Goal: Task Accomplishment & Management: Manage account settings

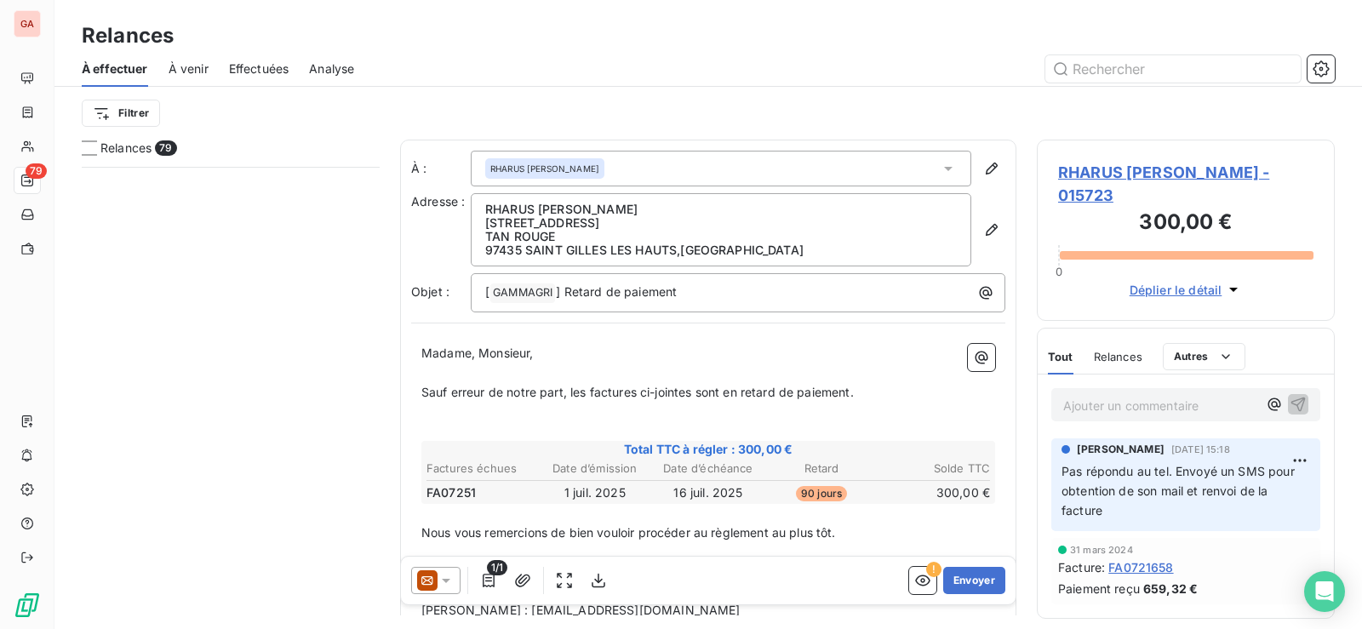
scroll to position [448, 284]
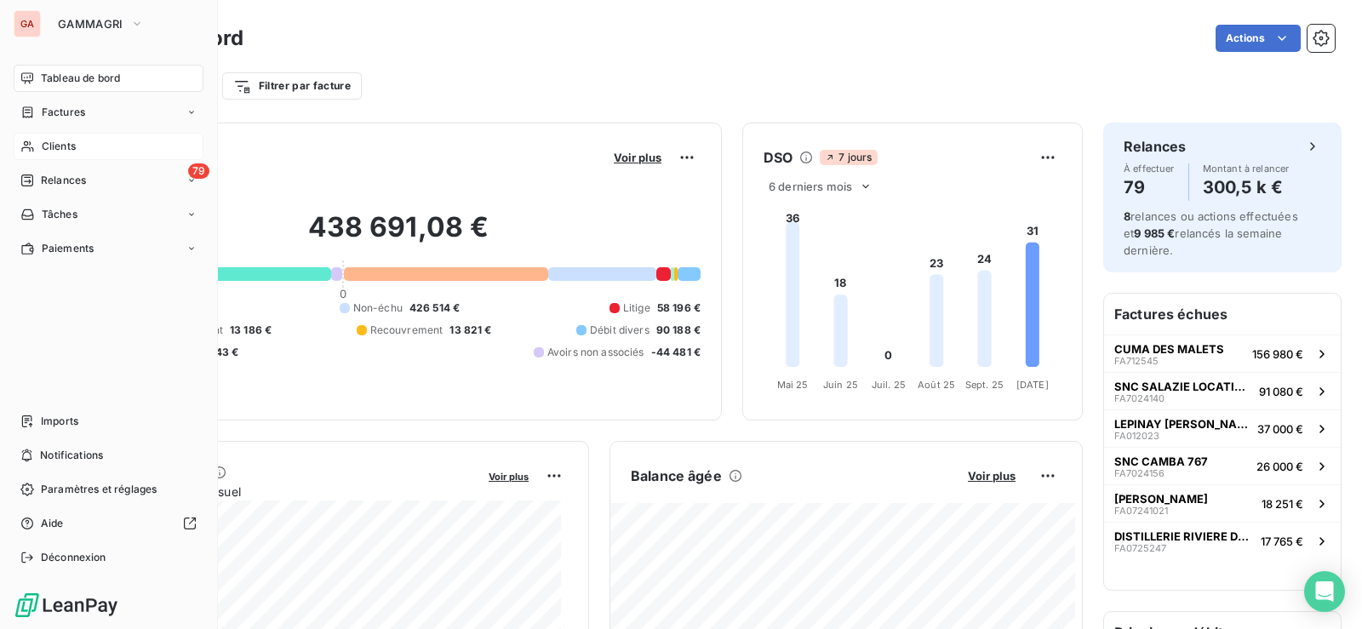
click at [74, 147] on span "Clients" at bounding box center [59, 146] width 34 height 15
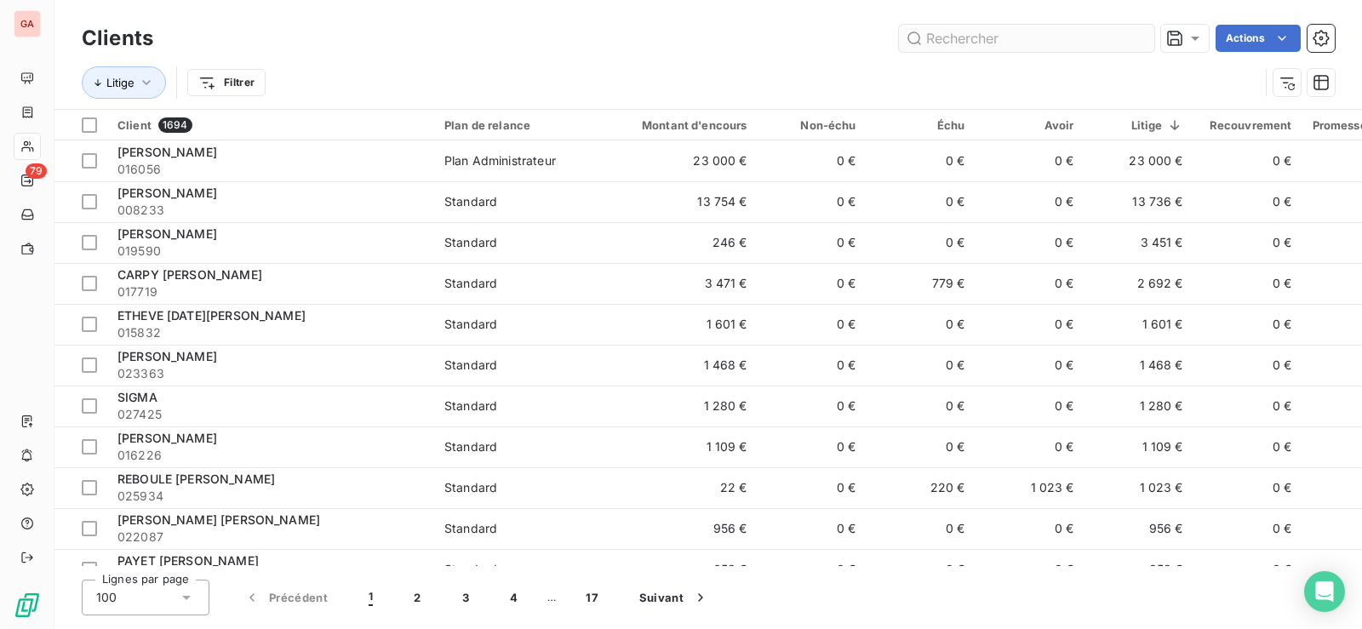
click at [969, 32] on input "text" at bounding box center [1026, 38] width 255 height 27
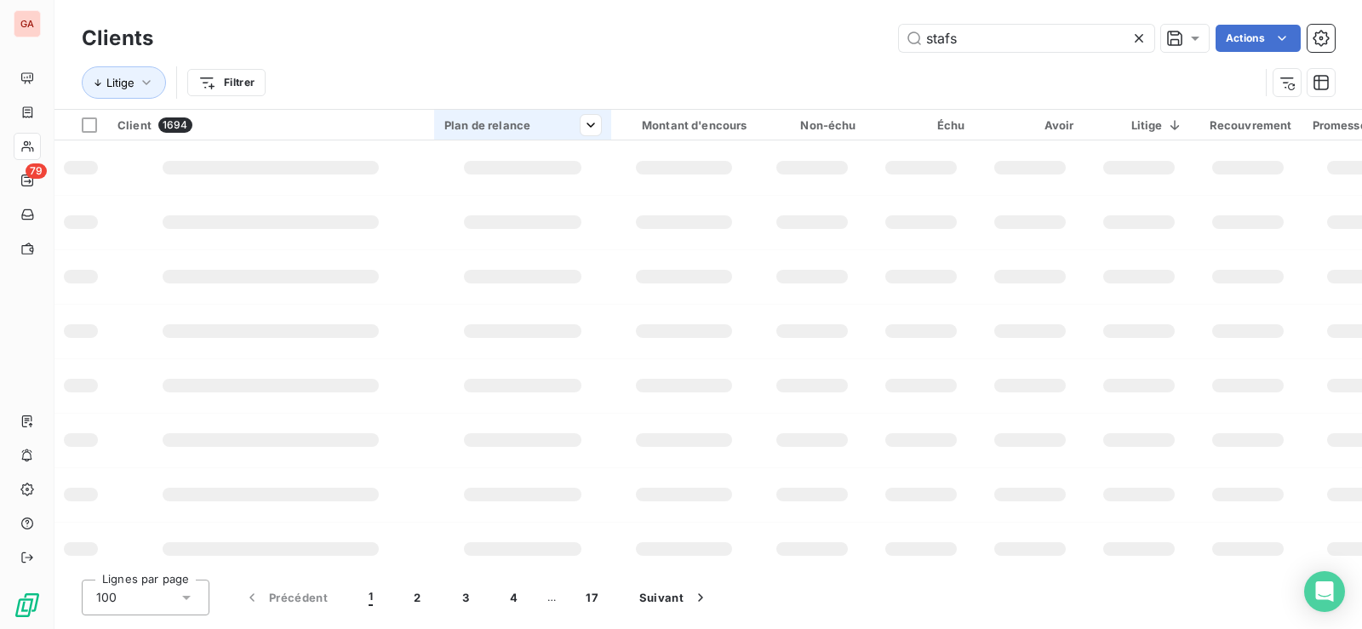
type input "stafs"
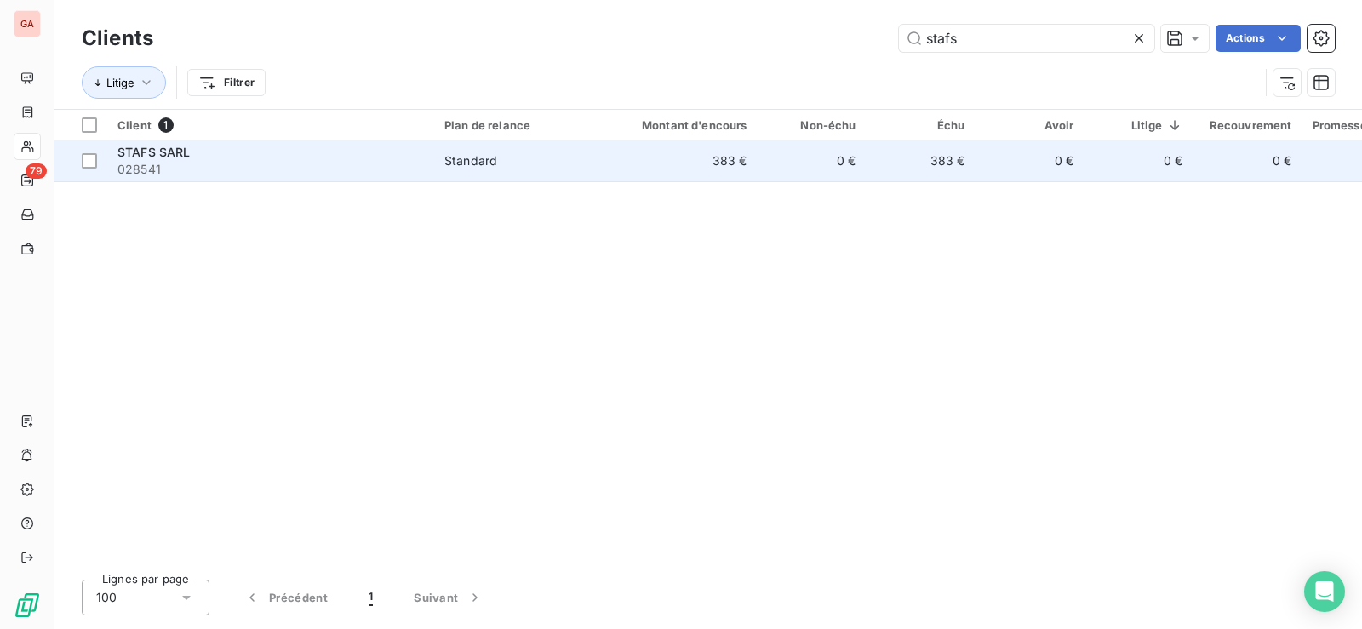
click at [198, 155] on div "STAFS SARL" at bounding box center [271, 152] width 307 height 17
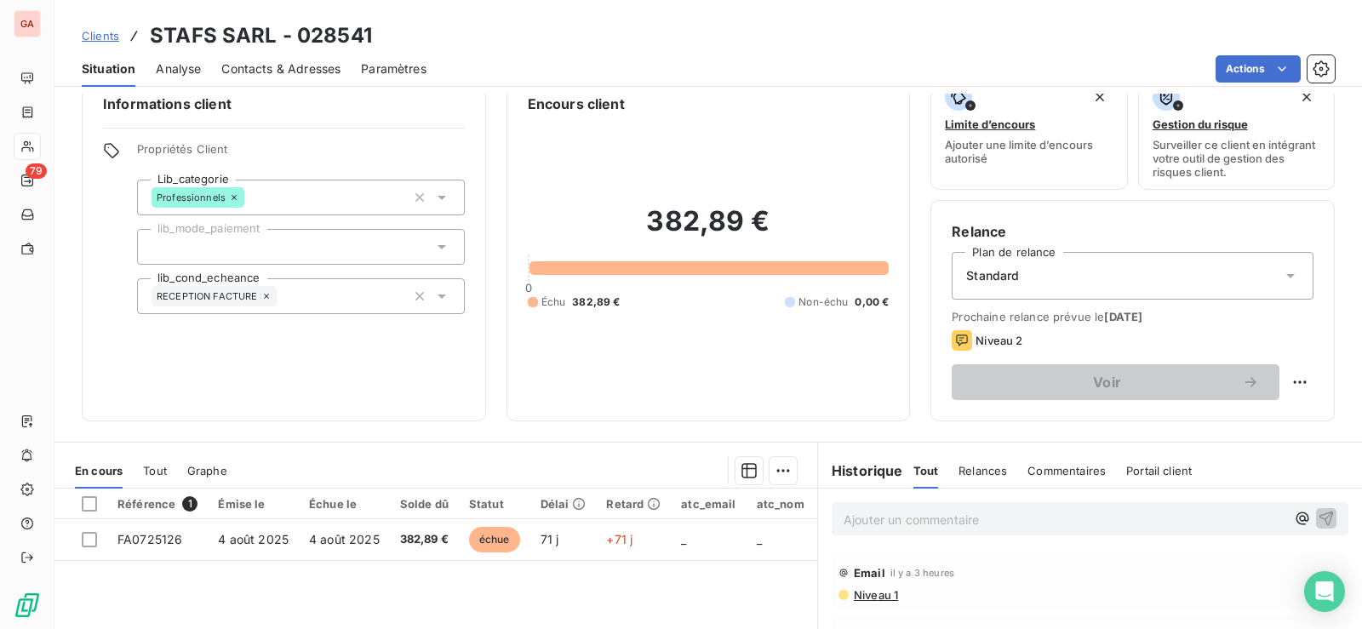
scroll to position [85, 0]
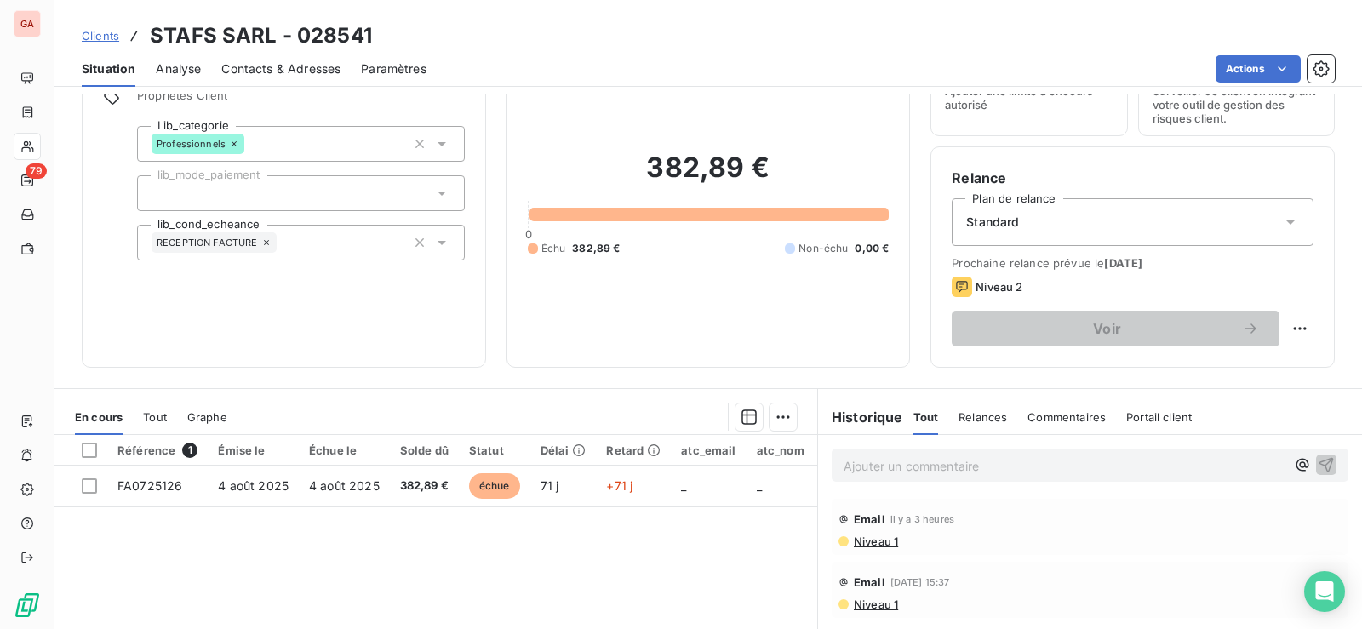
click at [892, 470] on p "Ajouter un commentaire ﻿" at bounding box center [1065, 466] width 442 height 21
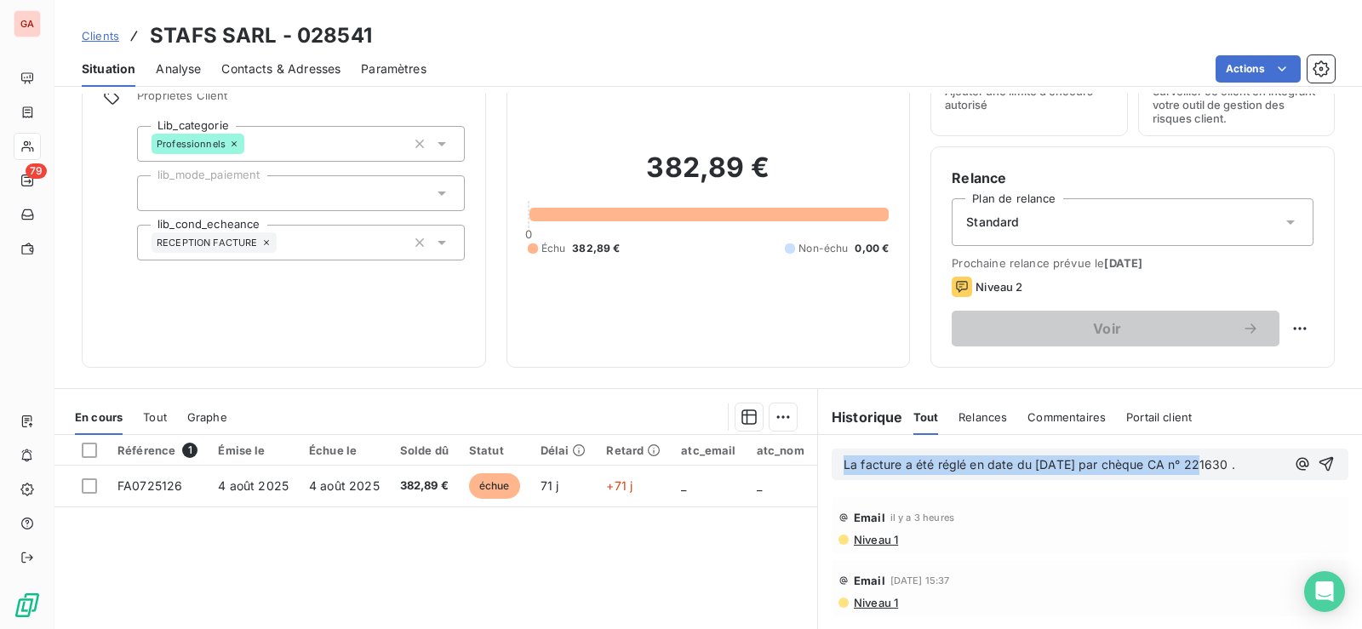
drag, startPoint x: 1244, startPoint y: 466, endPoint x: 351, endPoint y: 447, distance: 893.5
click at [351, 447] on div "En cours Tout Graphe Référence 1 Émise le Échue le Solde dû Statut Délai Retard…" at bounding box center [708, 601] width 1308 height 426
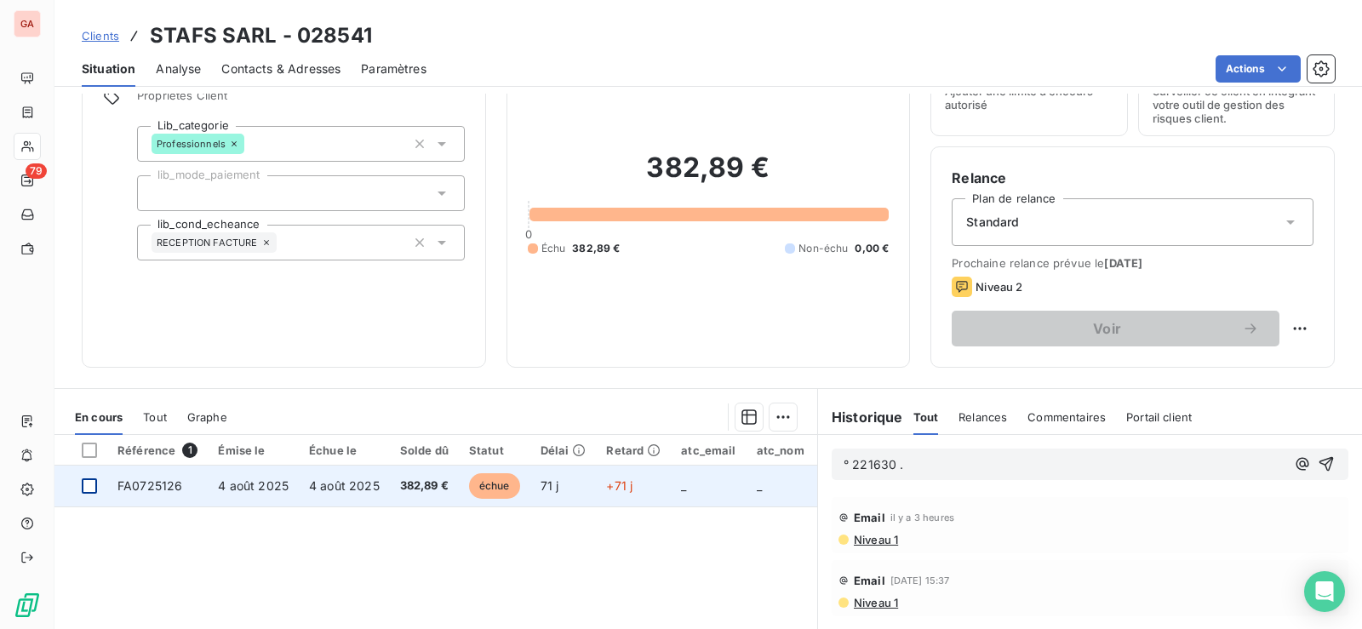
click at [92, 486] on div at bounding box center [89, 486] width 15 height 15
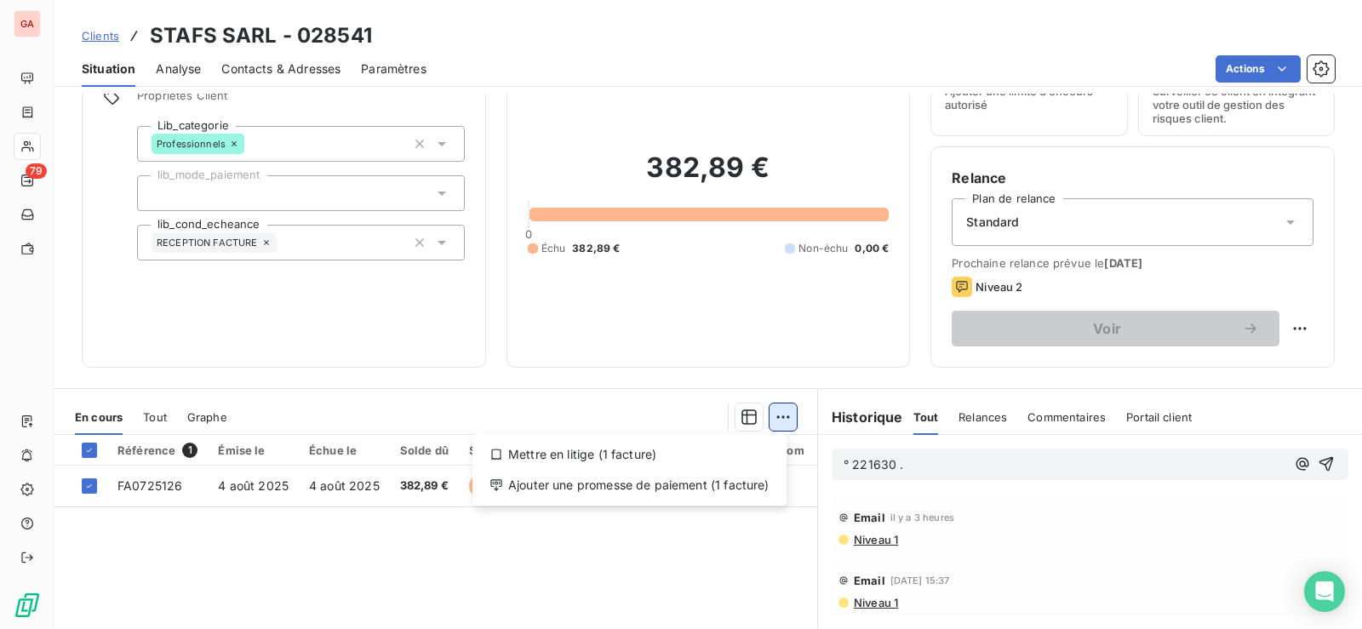
click at [776, 417] on html "GA 79 Clients STAFS SARL - 028541 Situation Analyse Contacts & Adresses Paramèt…" at bounding box center [681, 314] width 1362 height 629
click at [662, 480] on div "Ajouter une promesse de paiement (1 facture)" at bounding box center [629, 485] width 301 height 27
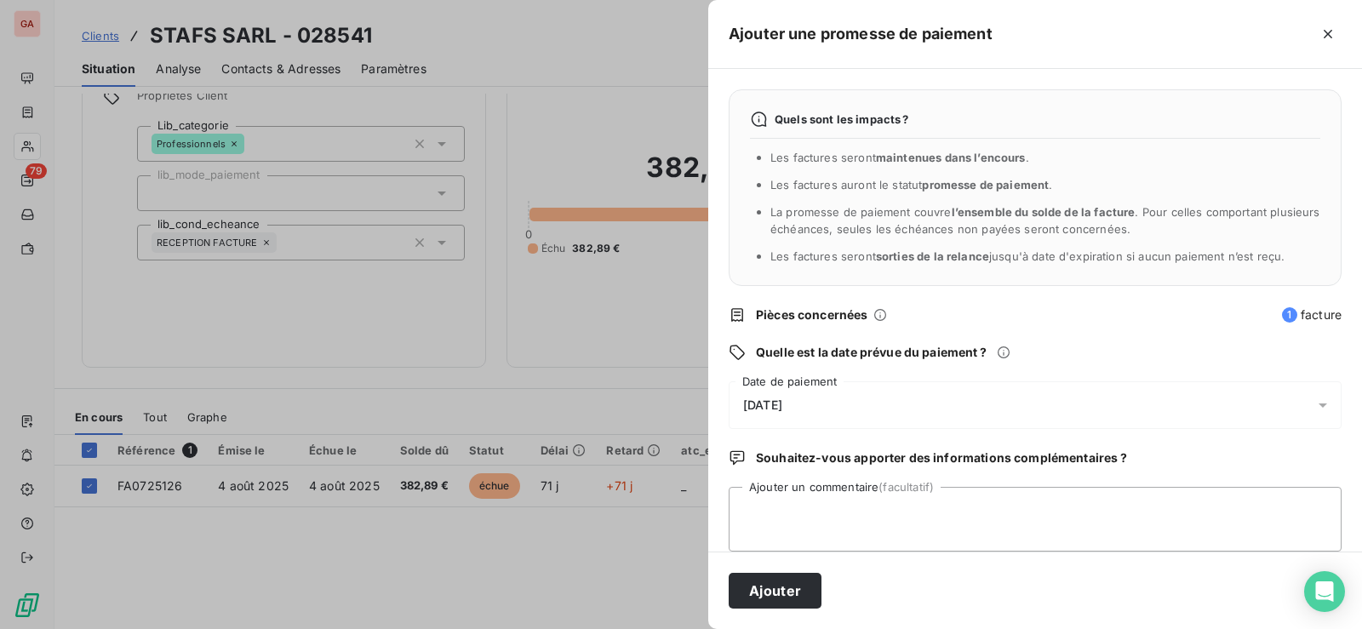
click at [783, 409] on span "15/10/2025" at bounding box center [762, 406] width 39 height 14
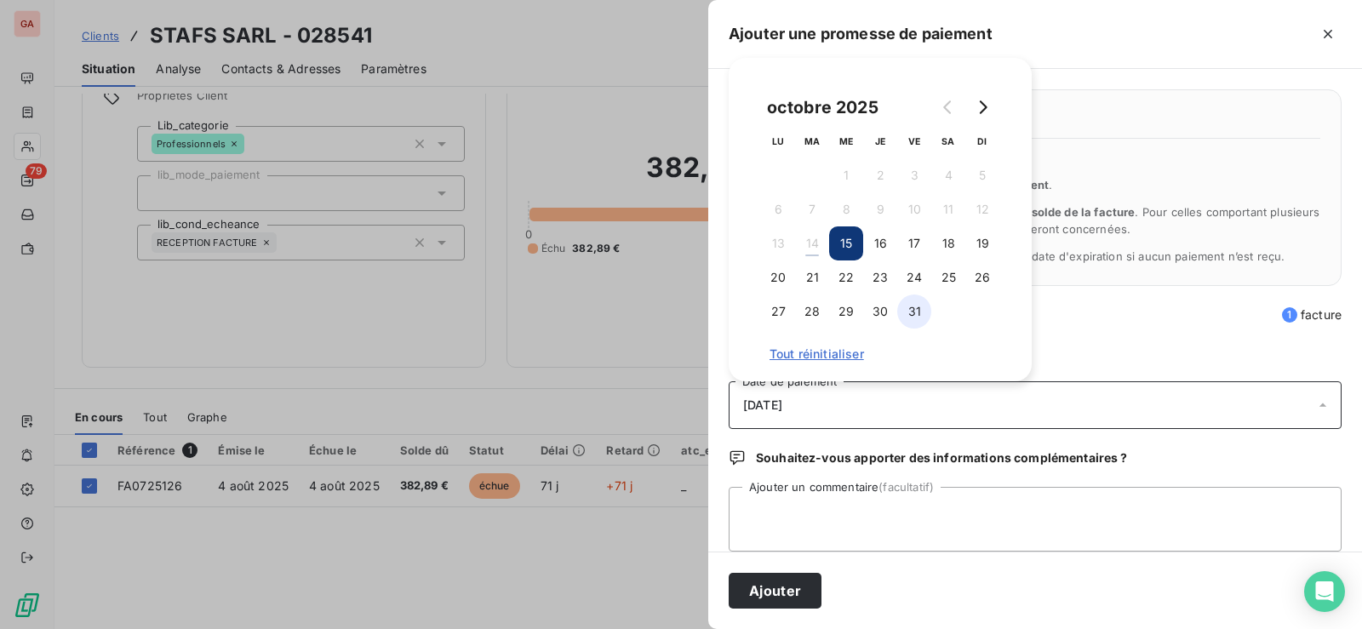
click at [915, 310] on button "31" at bounding box center [915, 312] width 34 height 34
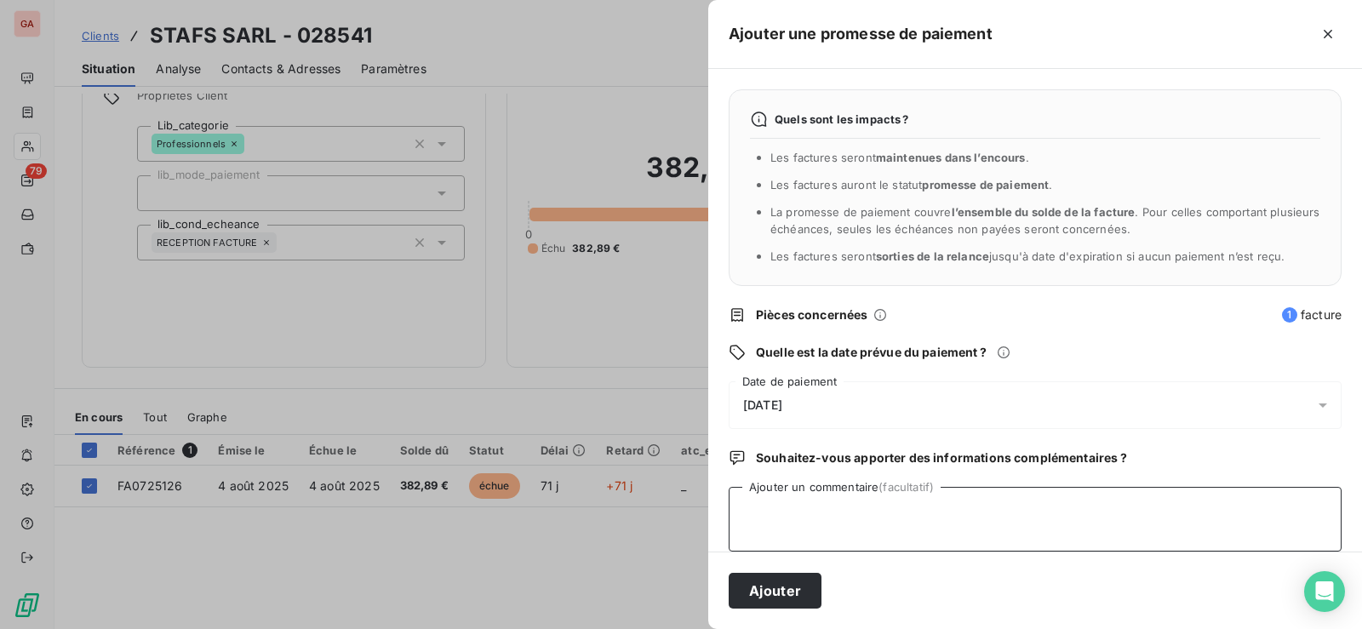
click at [797, 528] on textarea "Ajouter un commentaire (facultatif)" at bounding box center [1035, 519] width 613 height 65
paste textarea "La facture a été réglé en date du 10/10/2025 par chèque CA n° 221630 ."
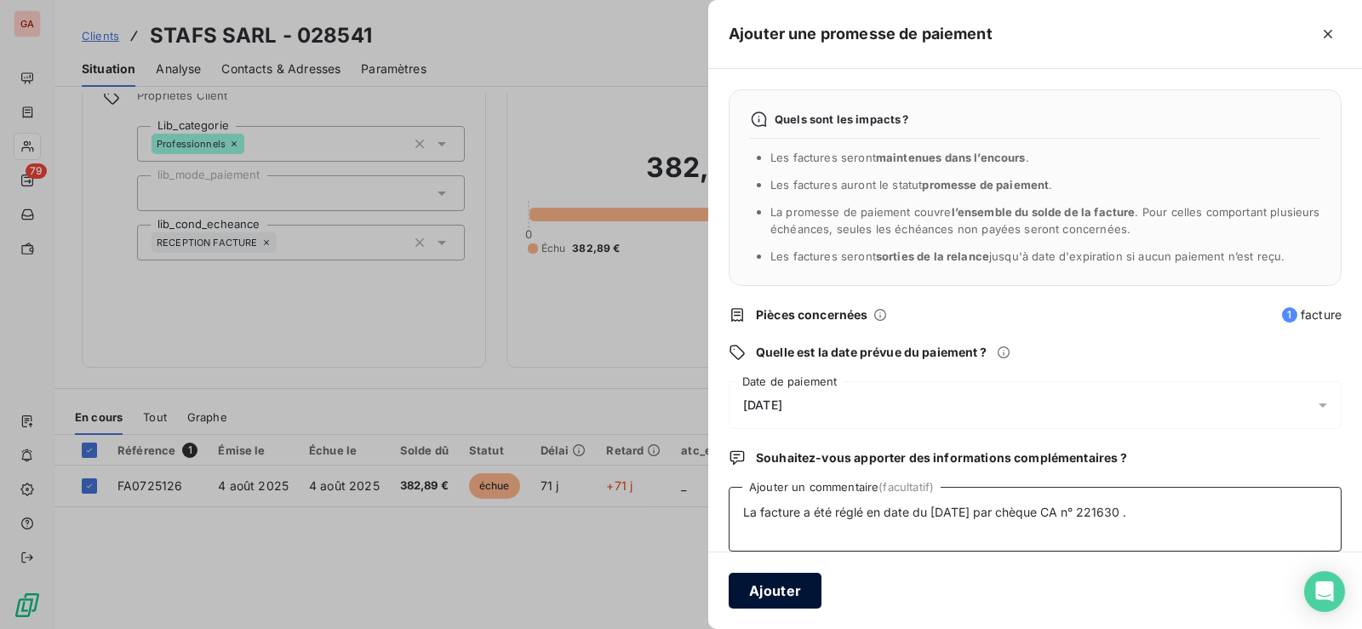
type textarea "La facture a été réglé en date du 10/10/2025 par chèque CA n° 221630 ."
click at [790, 588] on button "Ajouter" at bounding box center [775, 591] width 93 height 36
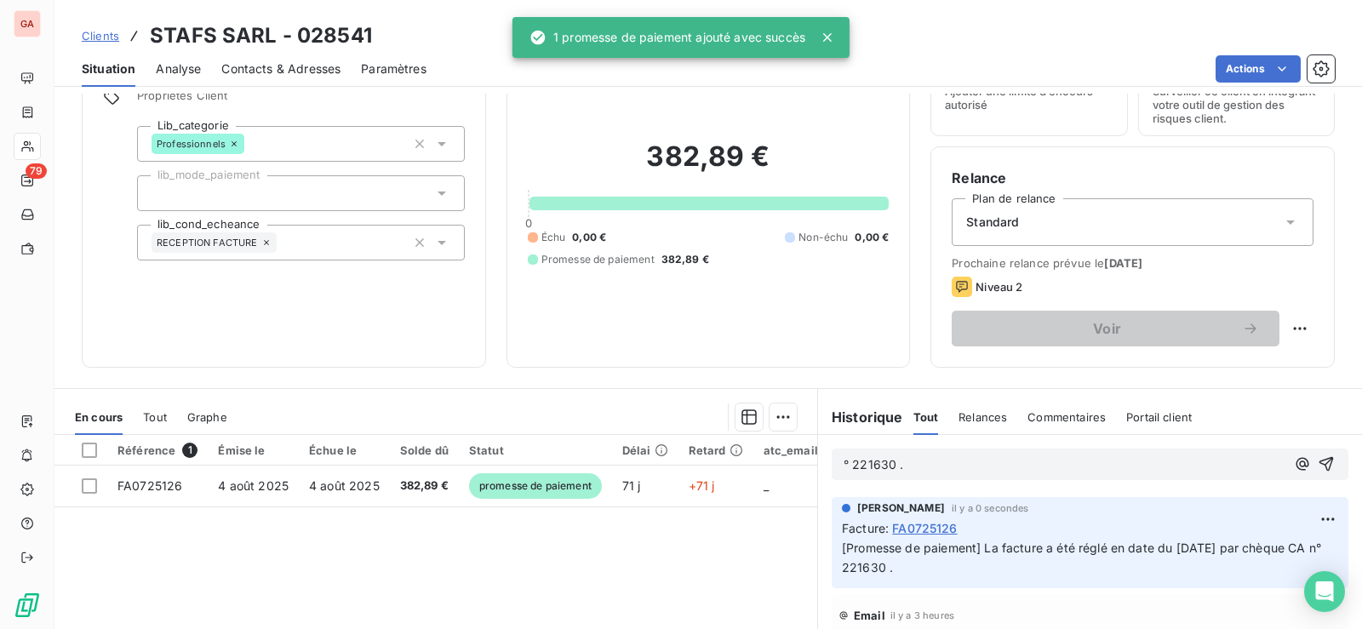
click at [612, 559] on div "Référence 1 Émise le Échue le Solde dû Statut Délai Retard atc_email atc_nom ma…" at bounding box center [435, 599] width 763 height 328
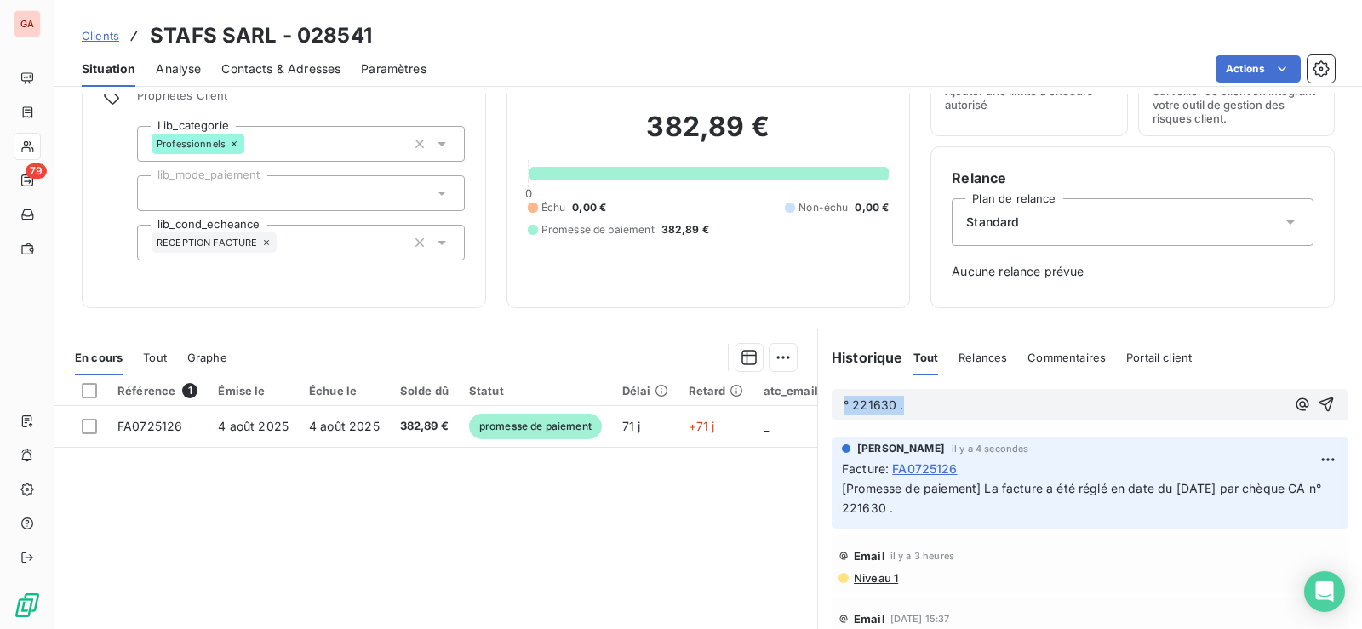
drag, startPoint x: 949, startPoint y: 405, endPoint x: 746, endPoint y: 395, distance: 202.9
click at [751, 398] on div "En cours Tout Graphe Référence 1 Émise le Échue le Solde dû Statut Délai Retard…" at bounding box center [708, 542] width 1308 height 426
drag, startPoint x: 507, startPoint y: 479, endPoint x: 519, endPoint y: 483, distance: 13.2
click at [511, 479] on div "Référence 1 Émise le Échue le Solde dû Statut Délai Retard atc_email atc_nom ma…" at bounding box center [435, 540] width 763 height 328
click at [473, 525] on div "Référence 1 Émise le Échue le Solde dû Statut Délai Retard atc_email atc_nom ma…" at bounding box center [435, 540] width 763 height 328
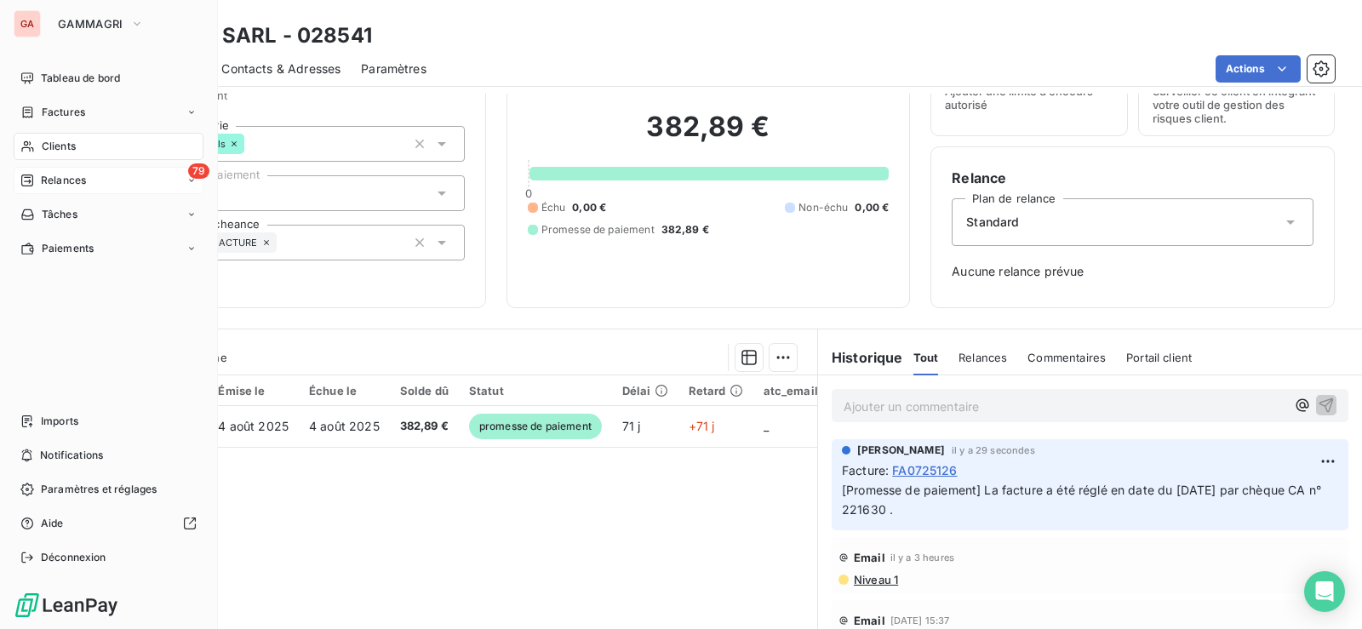
click at [59, 182] on span "Relances" at bounding box center [63, 180] width 45 height 15
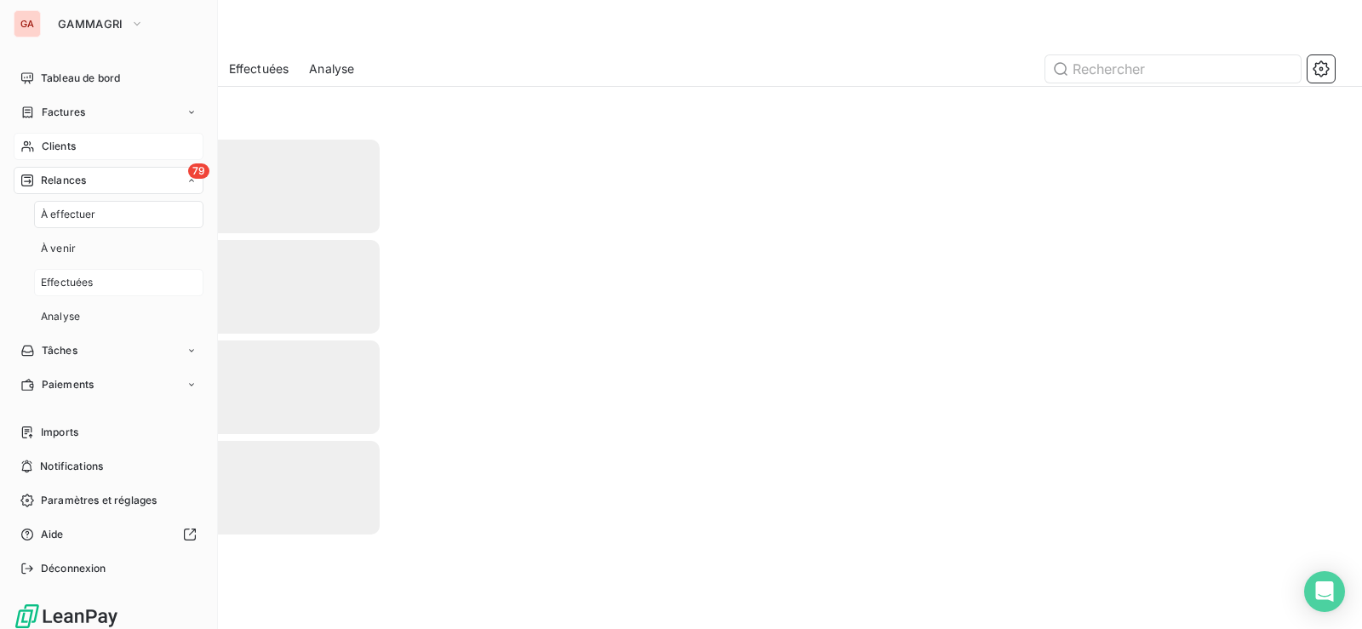
click at [81, 279] on span "Effectuées" at bounding box center [67, 282] width 53 height 15
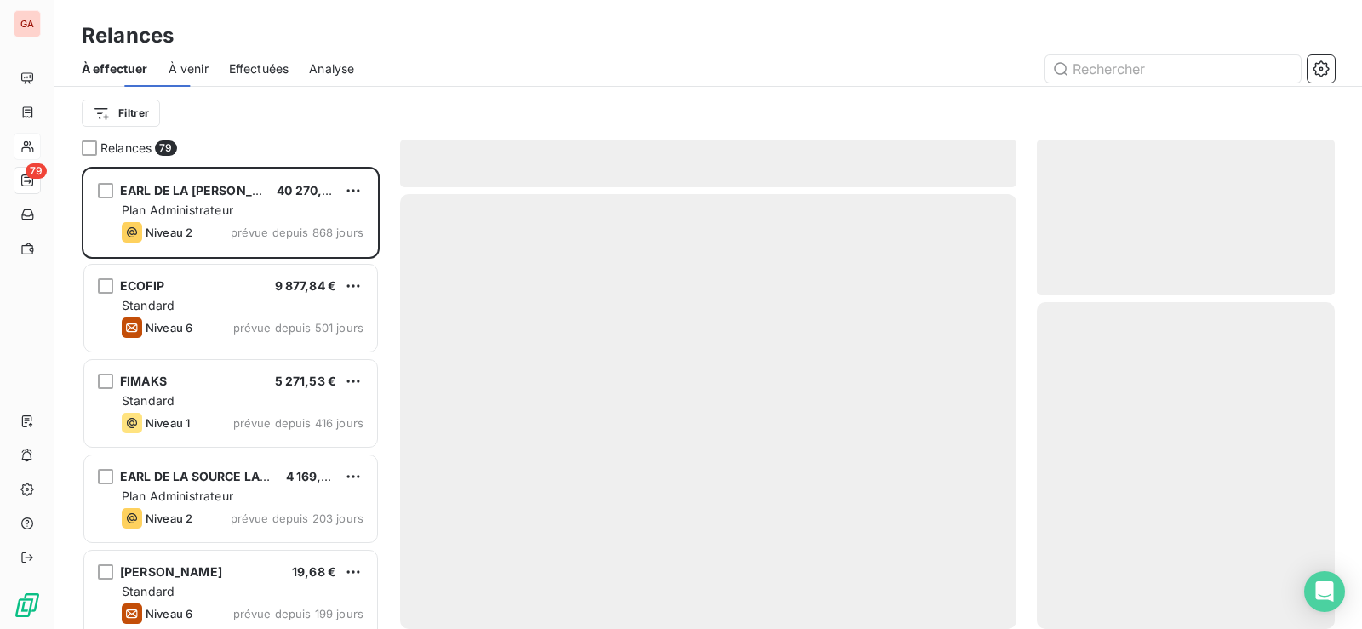
scroll to position [448, 284]
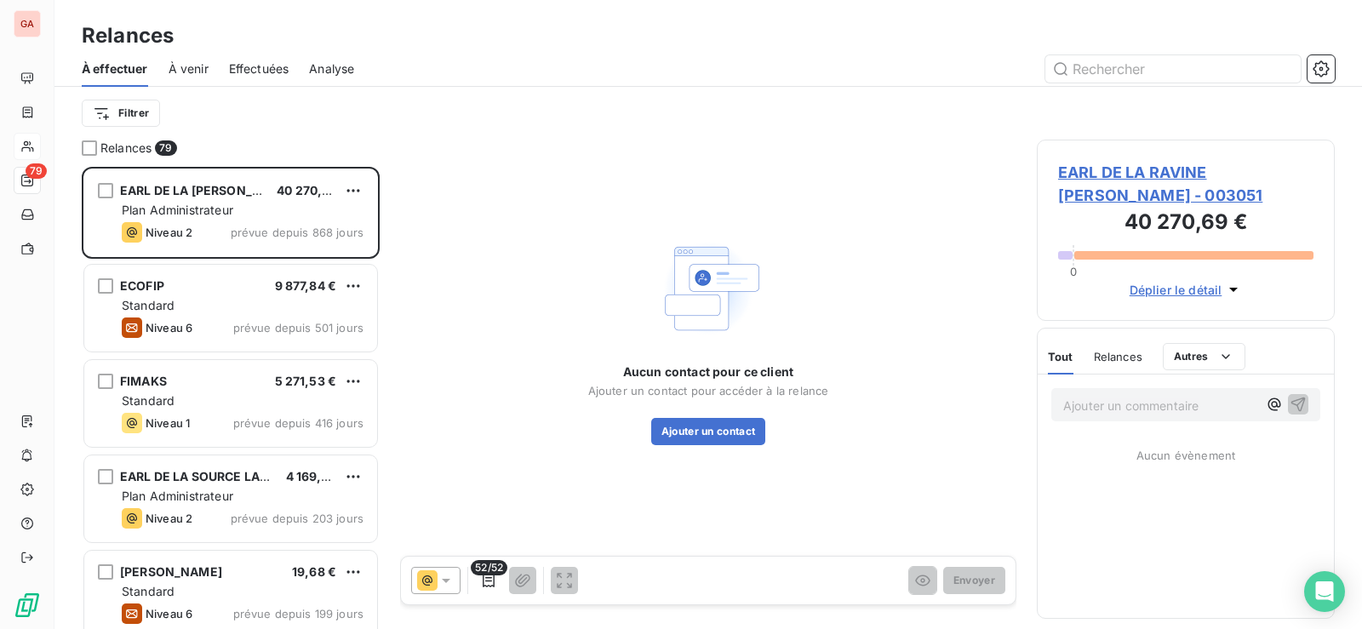
click at [329, 64] on span "Analyse" at bounding box center [331, 68] width 45 height 17
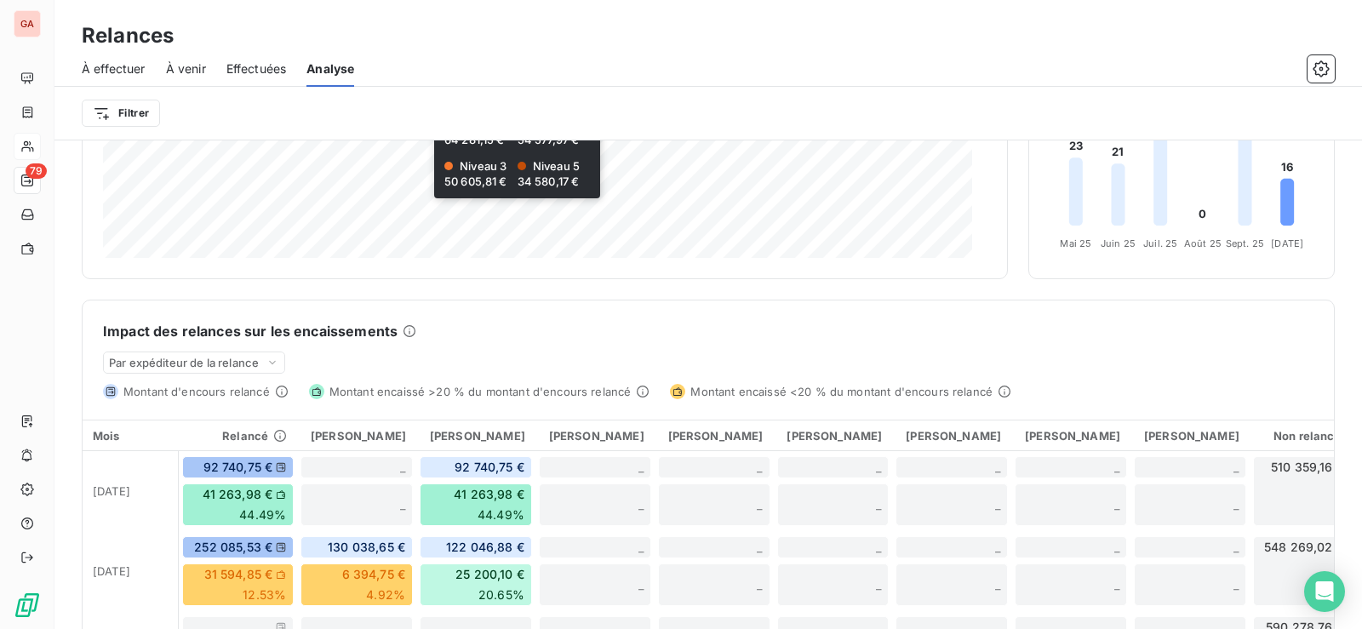
scroll to position [37, 0]
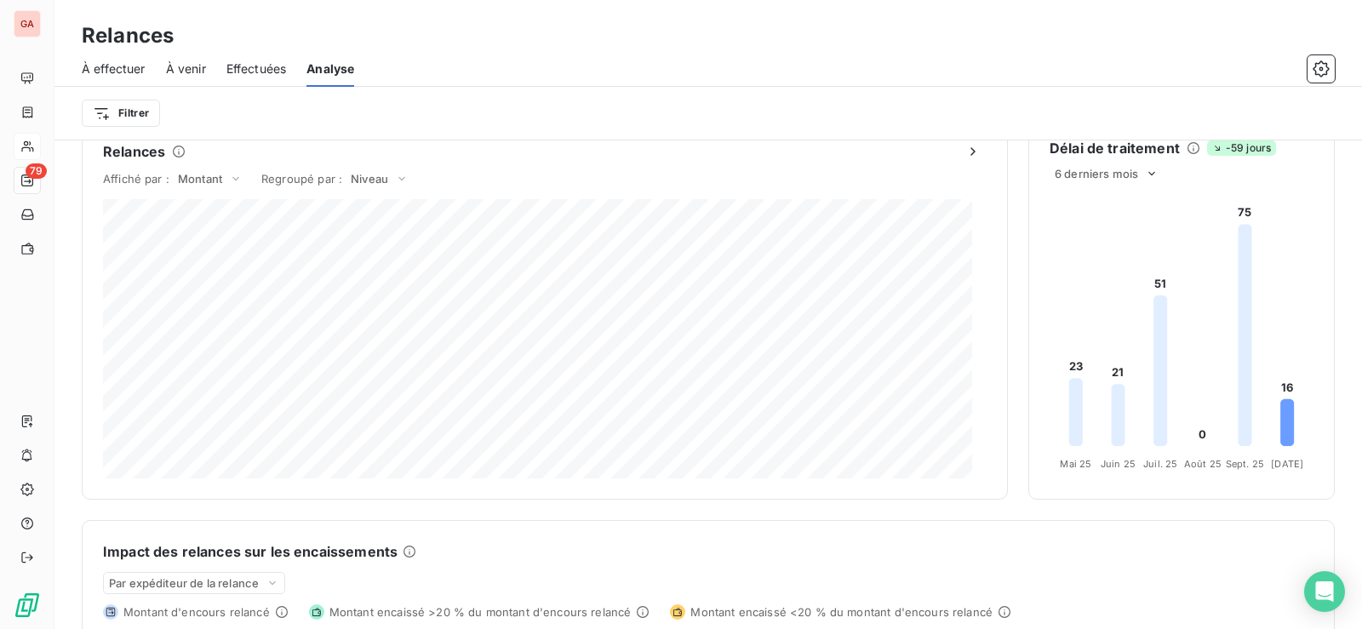
drag, startPoint x: 924, startPoint y: 582, endPoint x: 1032, endPoint y: 442, distance: 176.6
click at [925, 576] on div "Impact des relances sur les encaissements Par expéditeur de la relance Montant …" at bounding box center [709, 570] width 1252 height 99
